Goal: Task Accomplishment & Management: Use online tool/utility

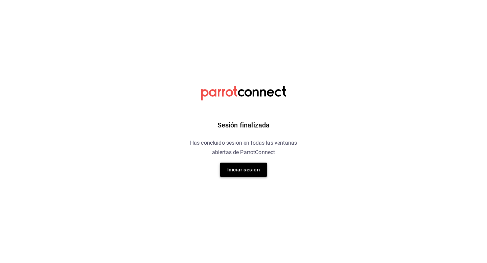
click at [247, 163] on button "Iniciar sesión" at bounding box center [243, 170] width 47 height 14
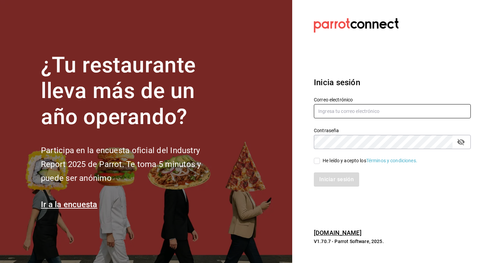
click at [349, 109] on input "text" at bounding box center [392, 111] width 157 height 14
type input "[EMAIL_ADDRESS][DOMAIN_NAME]"
click at [319, 162] on input "He leído y acepto los Términos y condiciones." at bounding box center [317, 161] width 6 height 6
checkbox input "true"
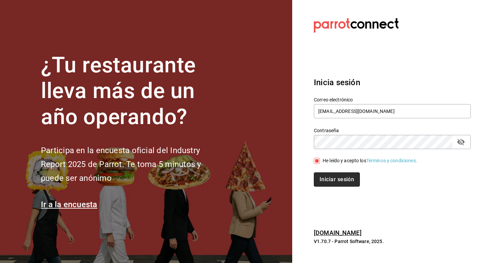
click at [329, 178] on button "Iniciar sesión" at bounding box center [337, 180] width 46 height 14
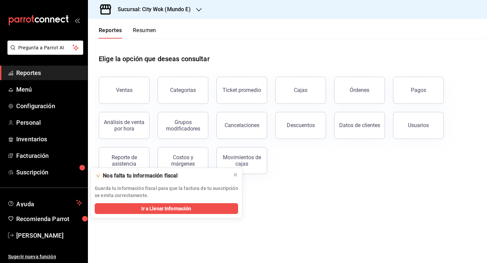
click at [147, 28] on button "Resumen" at bounding box center [144, 33] width 23 height 12
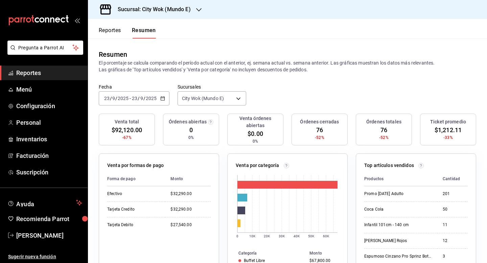
click at [182, 11] on h3 "Sucursal: City Wok (Mundo E)" at bounding box center [151, 9] width 79 height 8
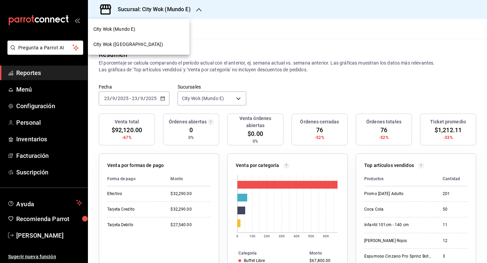
click at [145, 46] on div "City Wok (Tepeyac)" at bounding box center [138, 44] width 91 height 7
